Goal: Transaction & Acquisition: Book appointment/travel/reservation

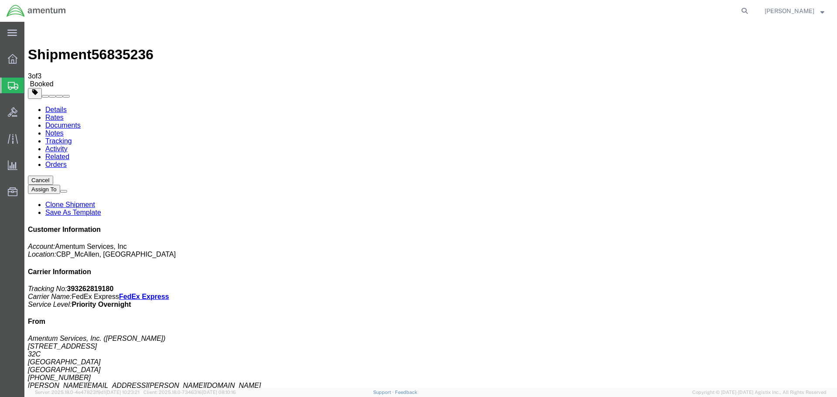
click at [0, 0] on span "Create Shipment" at bounding box center [0, 0] width 0 height 0
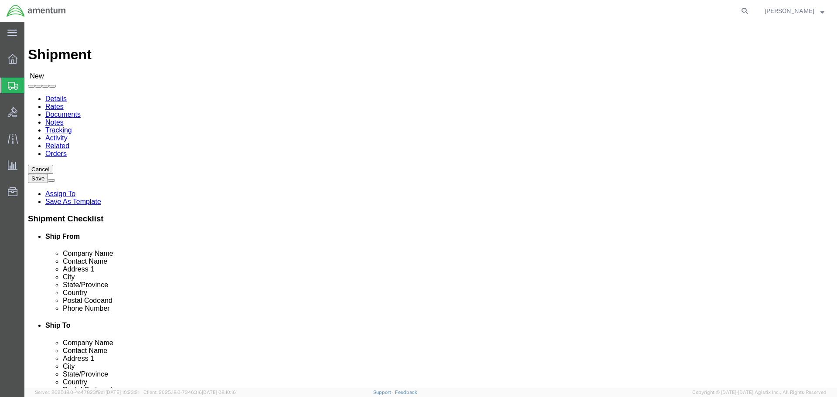
drag, startPoint x: 189, startPoint y: 135, endPoint x: 188, endPoint y: 140, distance: 5.5
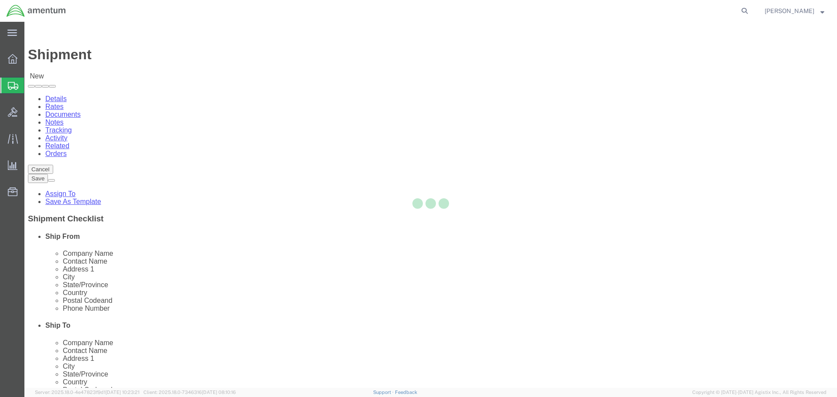
select select "[GEOGRAPHIC_DATA]"
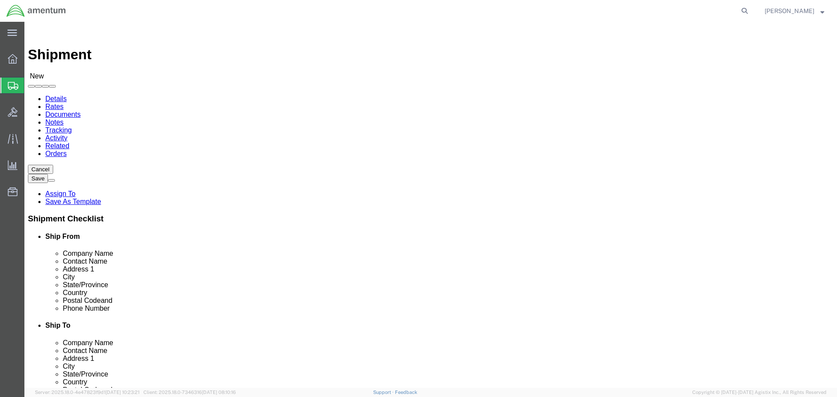
click input "text"
type input "Time Calibrations"
type input "[PERSON_NAME]"
click p "- Time Calibrations - ([PERSON_NAME]) [STREET_ADDRESS]"
select select "[GEOGRAPHIC_DATA]"
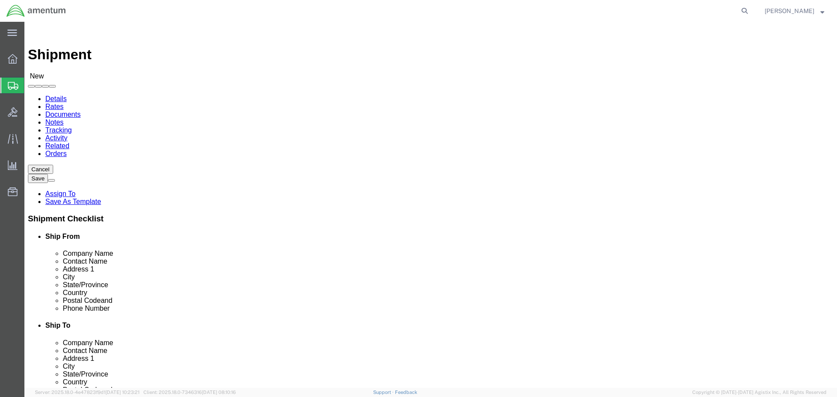
type input "[PERSON_NAME]"
click input "text"
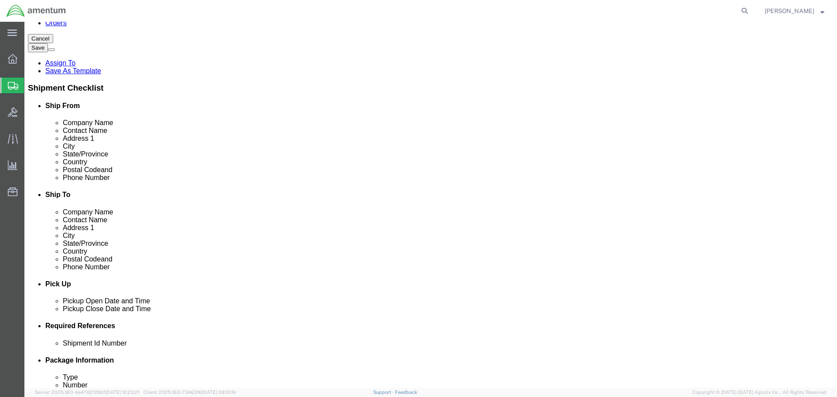
type input "[PHONE_NUMBER]"
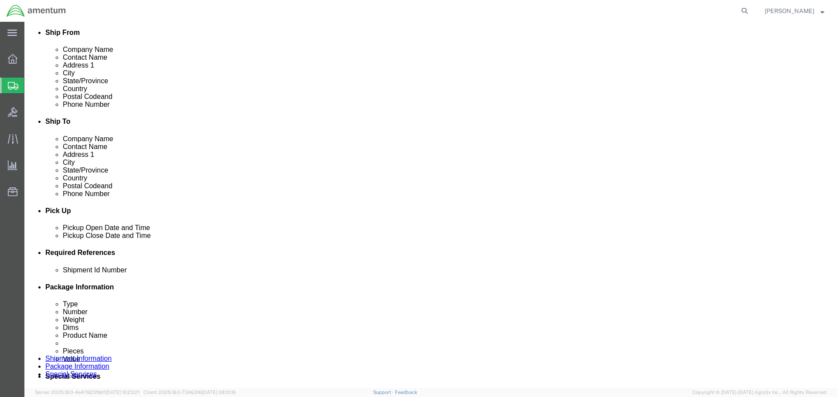
scroll to position [218, 0]
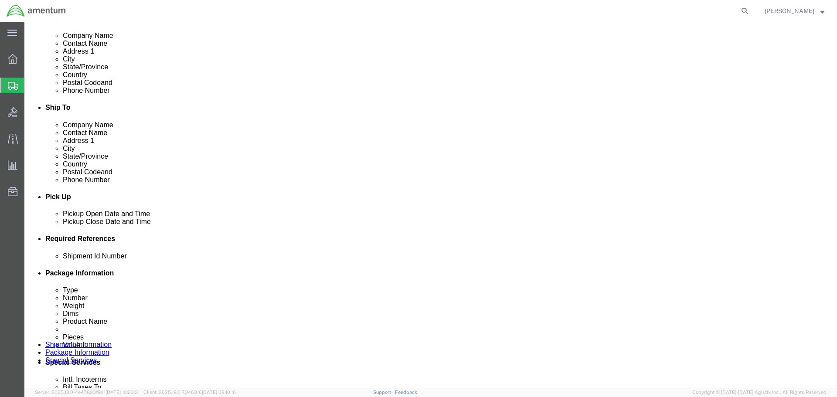
click div
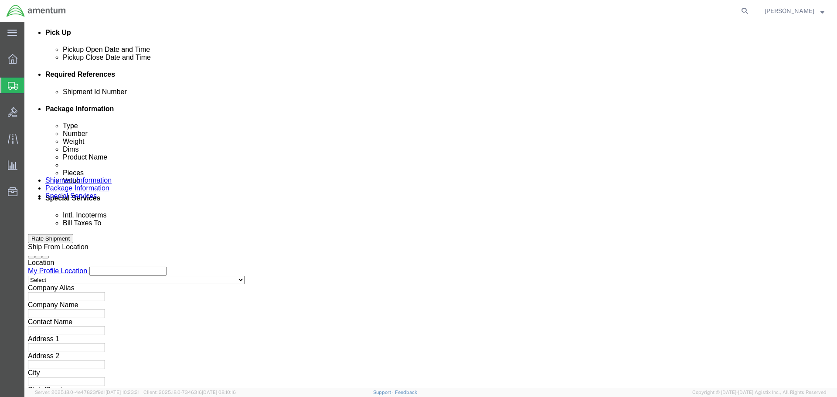
click button "Apply"
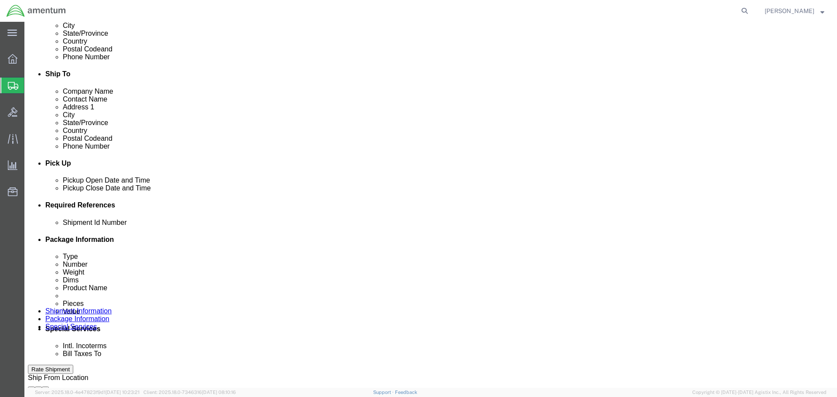
click div
click button "Apply"
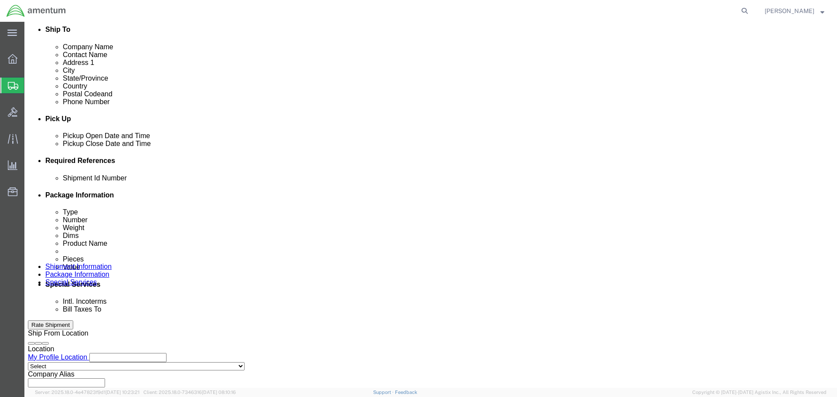
scroll to position [339, 0]
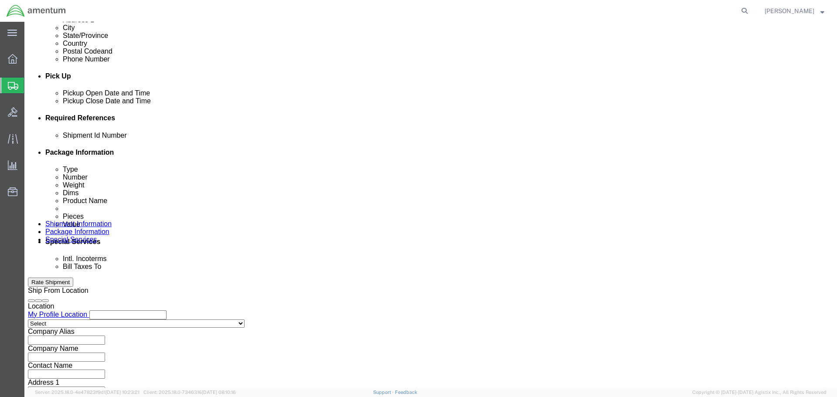
click input "text"
type input "c"
drag, startPoint x: 166, startPoint y: 198, endPoint x: 109, endPoint y: 204, distance: 57.5
click div "Shipment Id Number CBP0043748 Select Account Type Activity ID Airline Appointme…"
type input "CBP0043748"
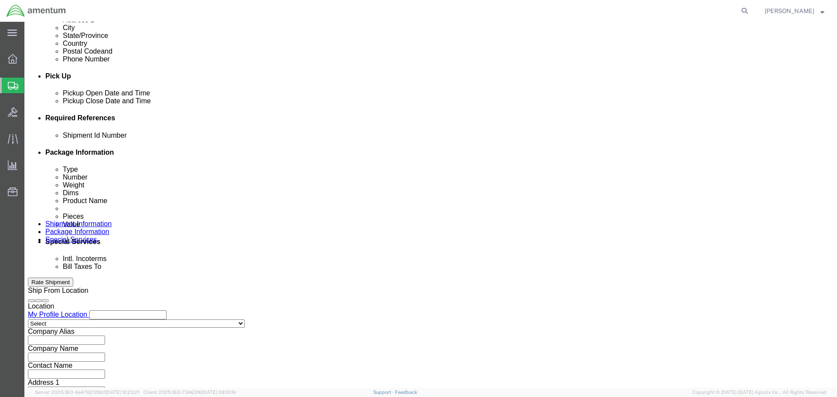
click button "Add reference"
click select "Select Account Type Activity ID Airline Appointment Number ASN Batch Request # …"
select select "DEPT"
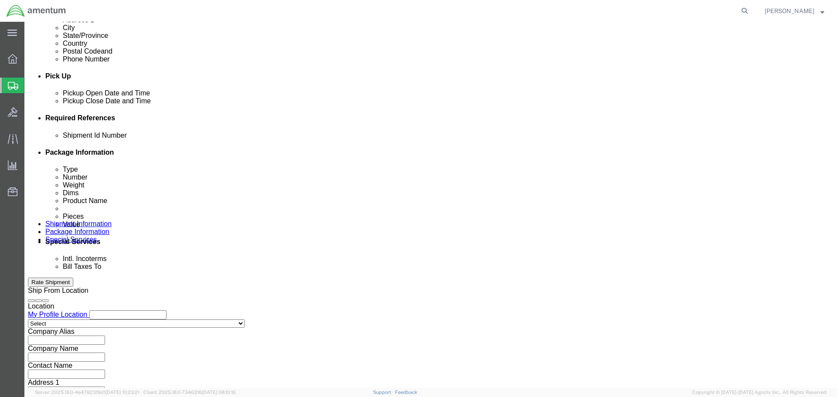
click select "Select Account Type Activity ID Airline Appointment Number ASN Batch Request # …"
click input "text"
paste input "CBP0043748"
type input "CBP0043748"
click button "Add reference"
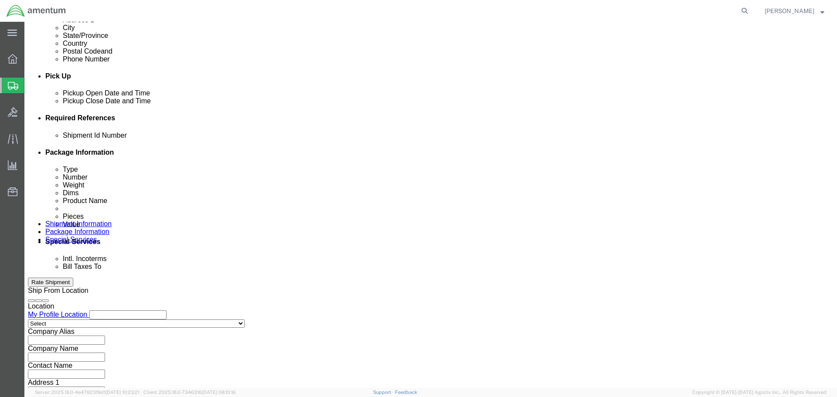
click select "Select Account Type Activity ID Airline Appointment Number ASN Batch Request # …"
select select "CUSTREF"
click select "Select Account Type Activity ID Airline Appointment Number ASN Batch Request # …"
click input "text"
paste input "CBP0043748"
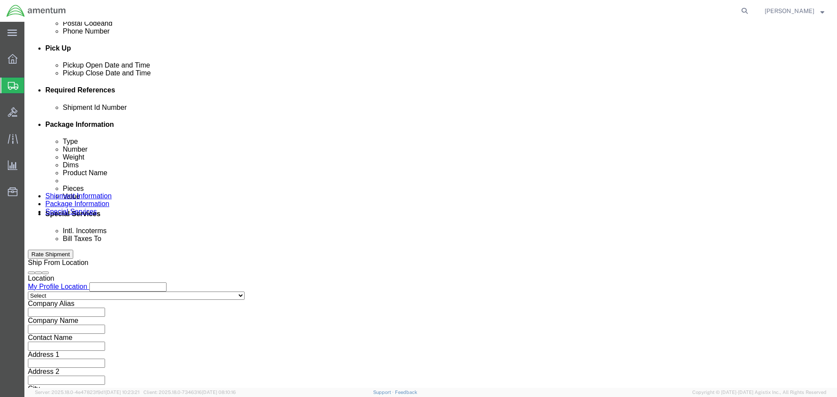
scroll to position [382, 0]
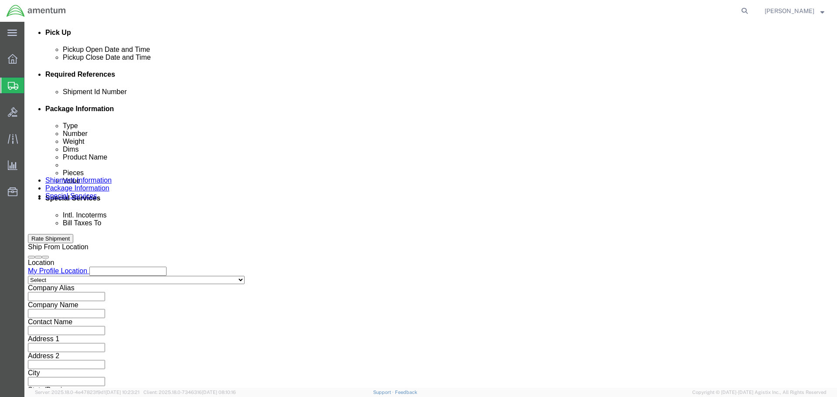
type input "CBP0043748"
drag, startPoint x: 614, startPoint y: 339, endPoint x: 594, endPoint y: 396, distance: 60.8
click button "Continue"
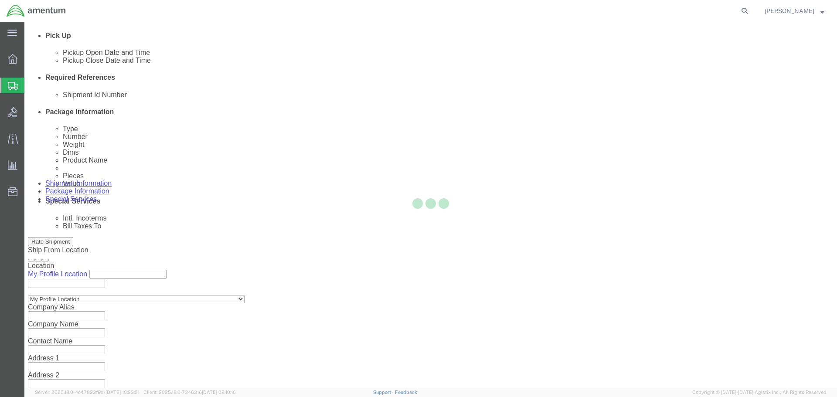
select select "CBOX"
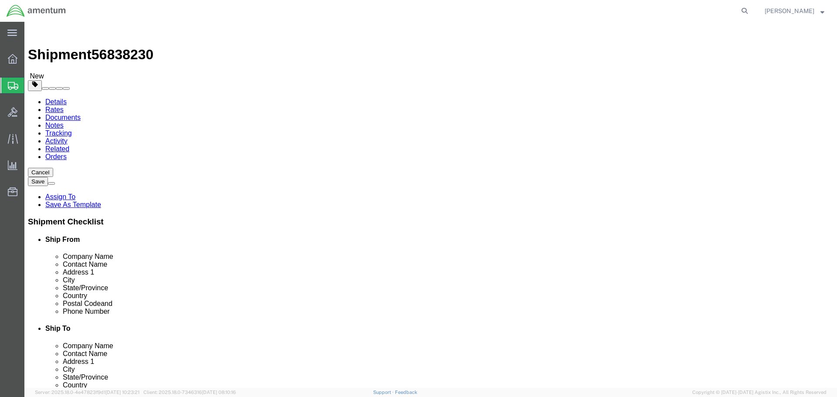
drag, startPoint x: 146, startPoint y: 188, endPoint x: 282, endPoint y: 214, distance: 138.1
click input "text"
type input "24"
type input "12"
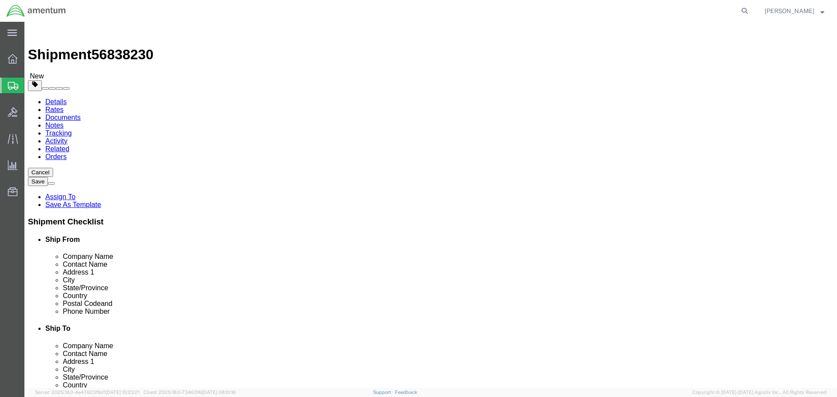
type input "14.8"
click link "Add Content"
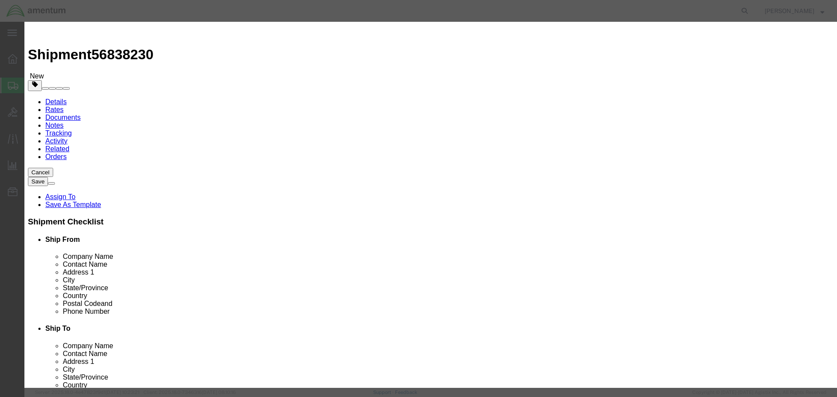
click input "text"
paste input "CBP0043748"
type input "CBP0043748"
type input "1"
type input "10"
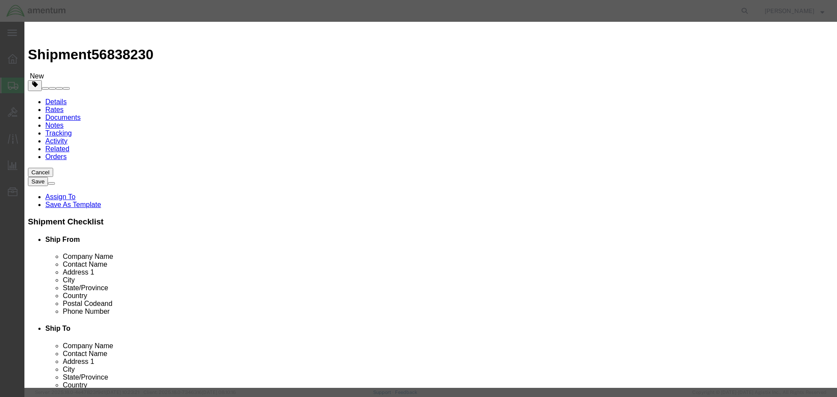
select select "USD"
click button "Save & Close"
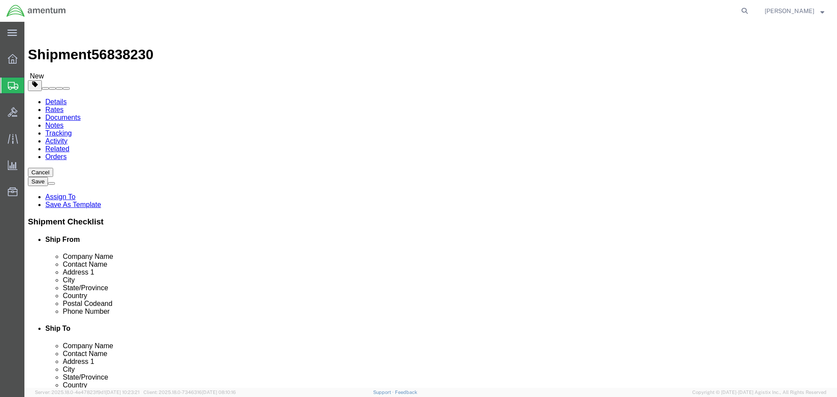
click button "Continue"
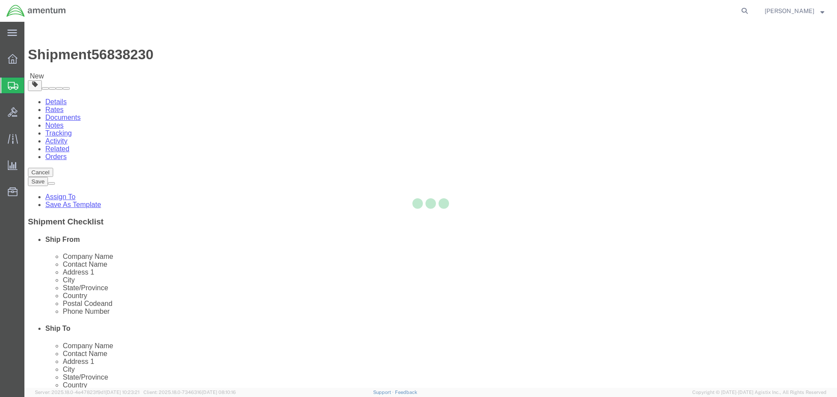
select select
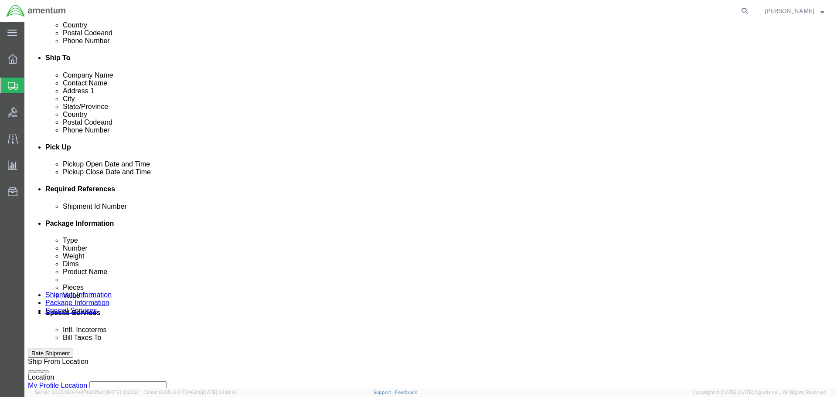
scroll to position [349, 0]
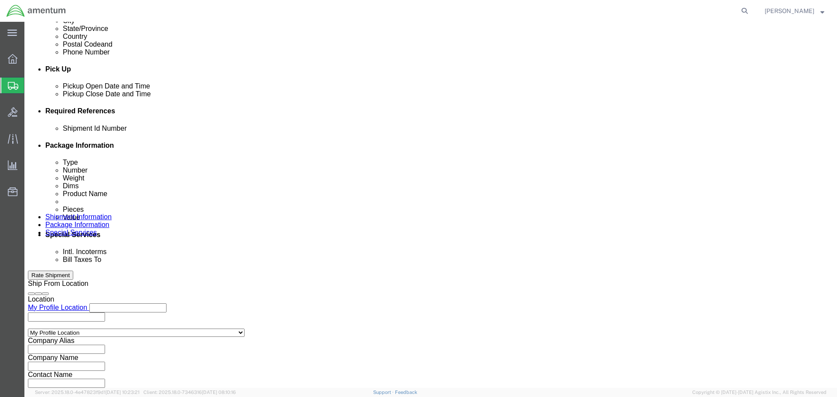
click select "Select Recipient Account Sender/Shipper Third Party Account"
select select "SHIP"
click select "Select Recipient Account Sender/Shipper Third Party Account"
click div "Rate Shipment"
click button "Rate Shipment"
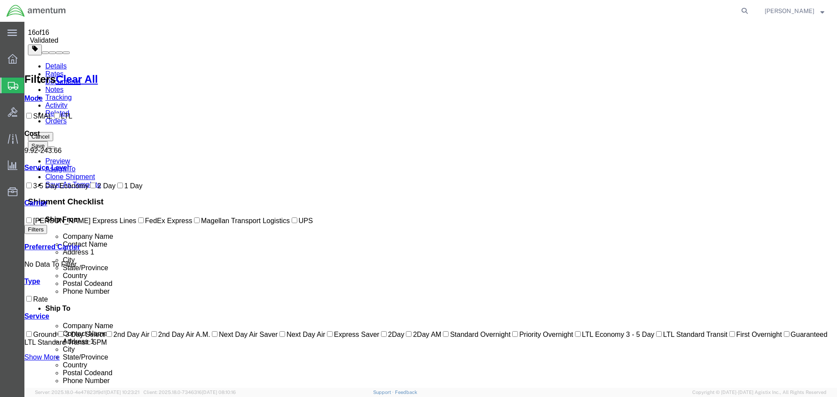
scroll to position [28, 0]
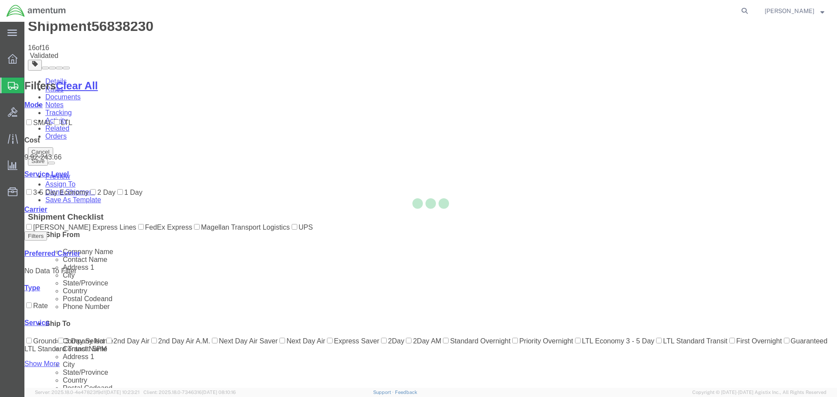
scroll to position [0, 0]
